Goal: Information Seeking & Learning: Compare options

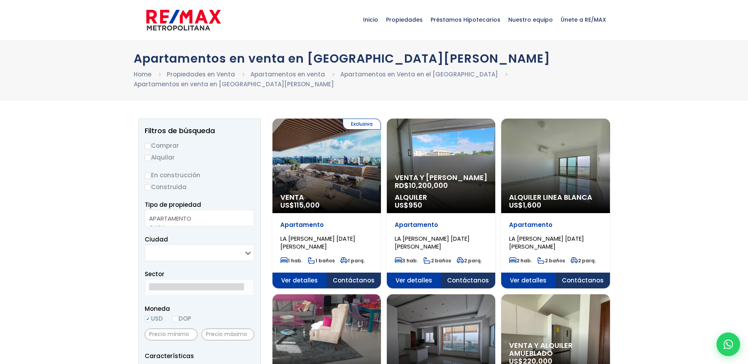
select select
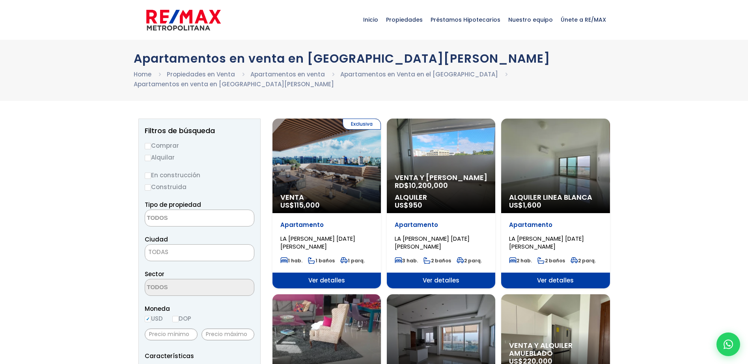
scroll to position [118, 0]
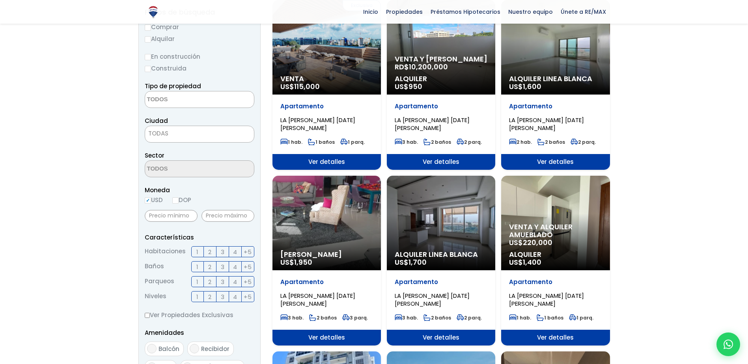
click at [224, 246] on label "3" at bounding box center [222, 251] width 13 height 11
click at [0, 0] on input "3" at bounding box center [0, 0] width 0 height 0
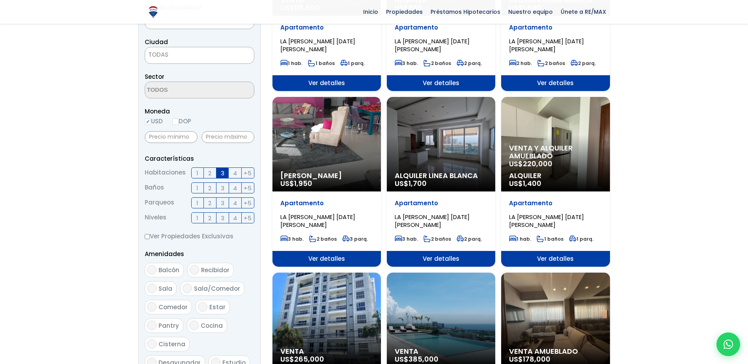
scroll to position [237, 0]
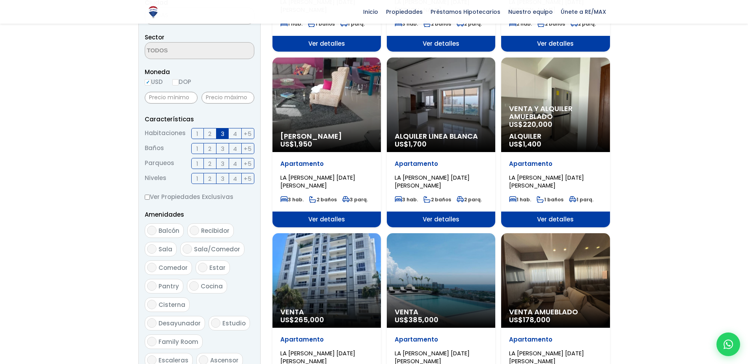
click at [221, 129] on span "3" at bounding box center [223, 134] width 4 height 10
click at [0, 0] on input "3" at bounding box center [0, 0] width 0 height 0
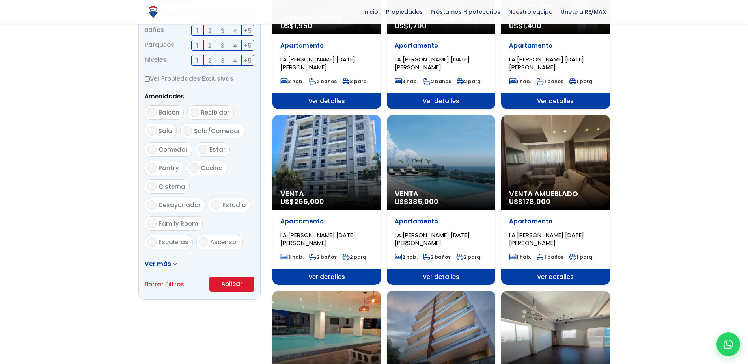
scroll to position [394, 0]
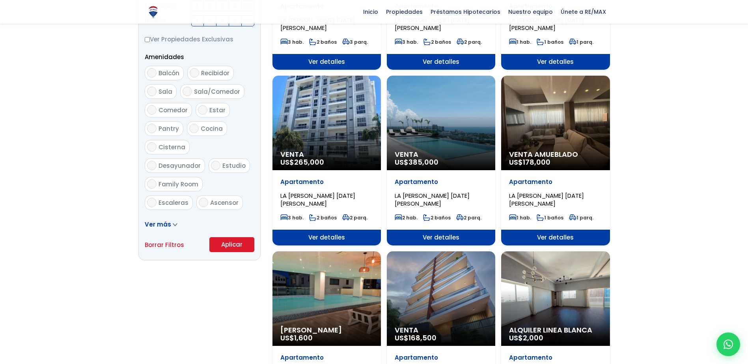
click at [242, 237] on button "Aplicar" at bounding box center [231, 244] width 45 height 15
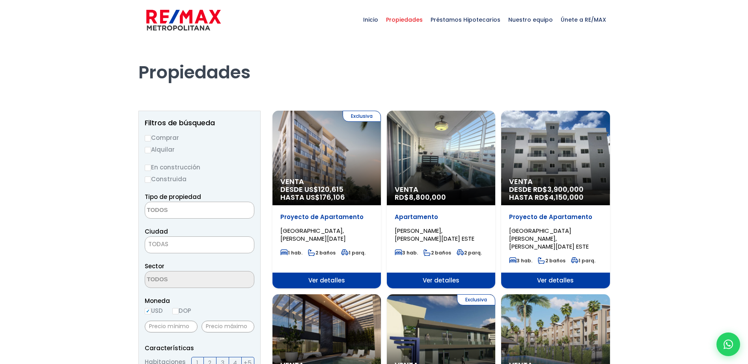
select select
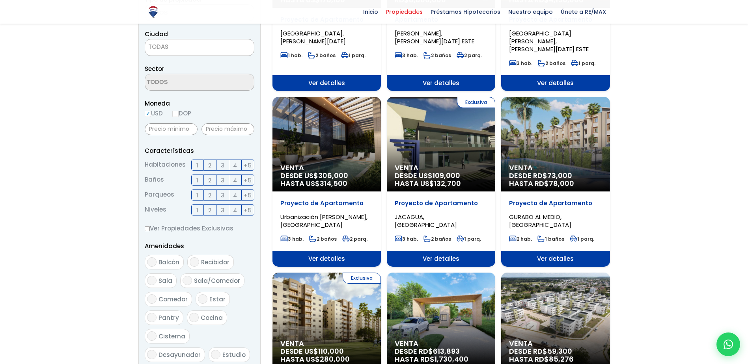
scroll to position [237, 0]
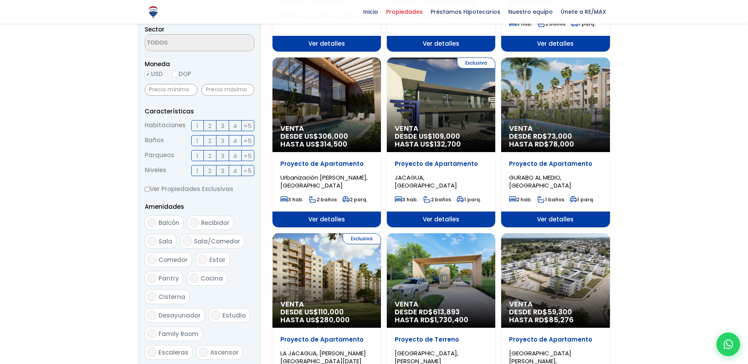
click at [218, 122] on label "3" at bounding box center [222, 125] width 13 height 11
click at [0, 0] on input "3" at bounding box center [0, 0] width 0 height 0
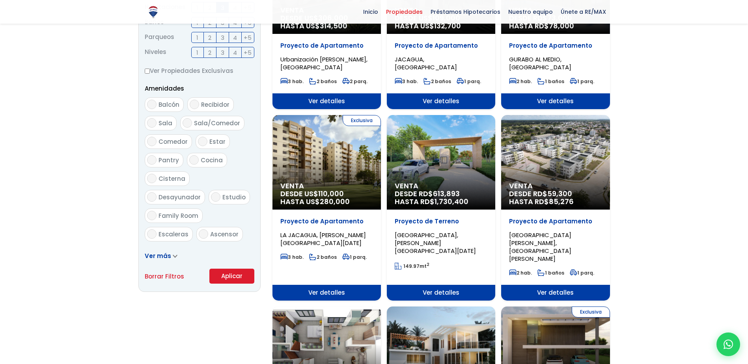
scroll to position [394, 0]
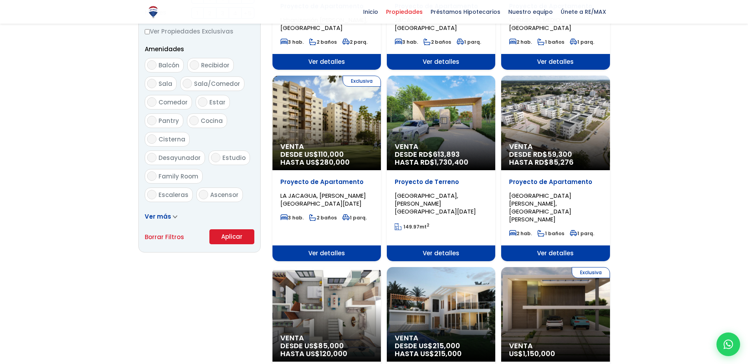
click at [227, 235] on button "Aplicar" at bounding box center [231, 236] width 45 height 15
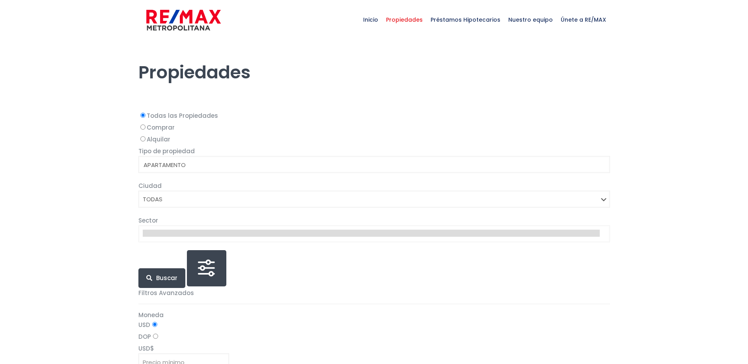
select select
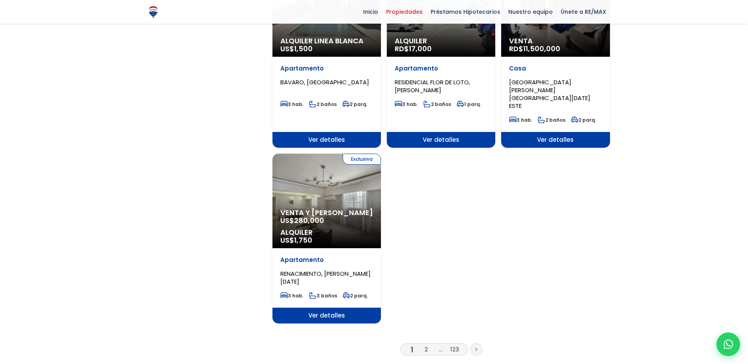
scroll to position [907, 0]
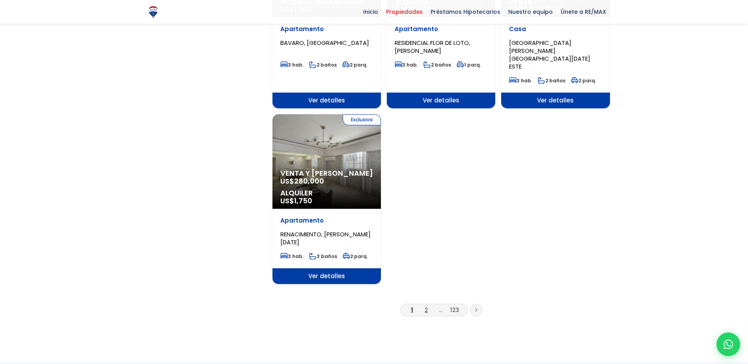
click at [426, 306] on link "2" at bounding box center [426, 310] width 3 height 8
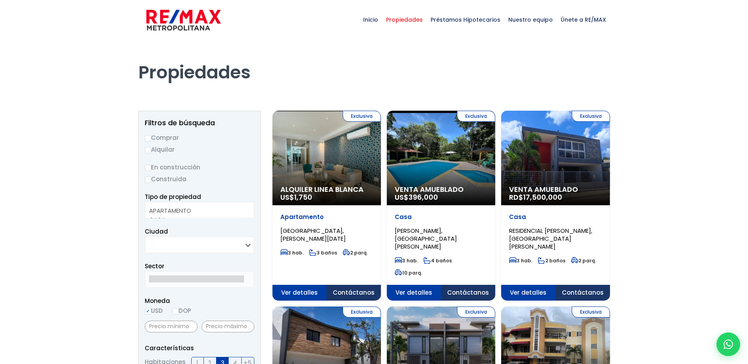
select select
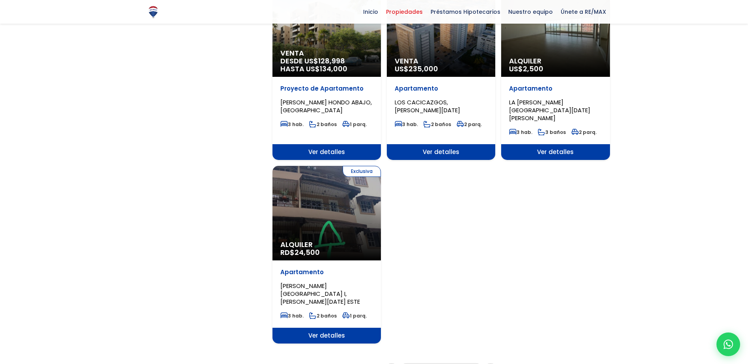
scroll to position [946, 0]
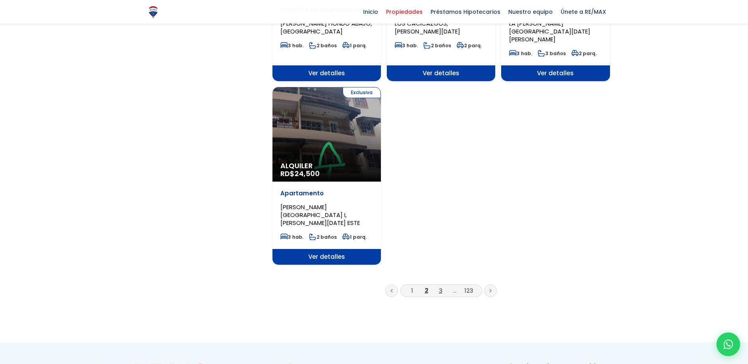
click at [440, 287] on link "3" at bounding box center [441, 291] width 4 height 8
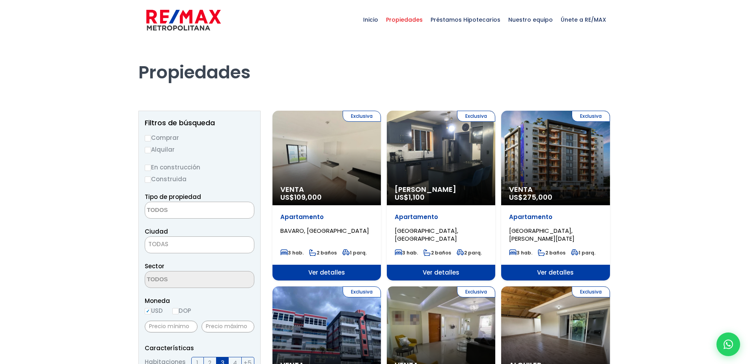
select select
